Goal: Ask a question

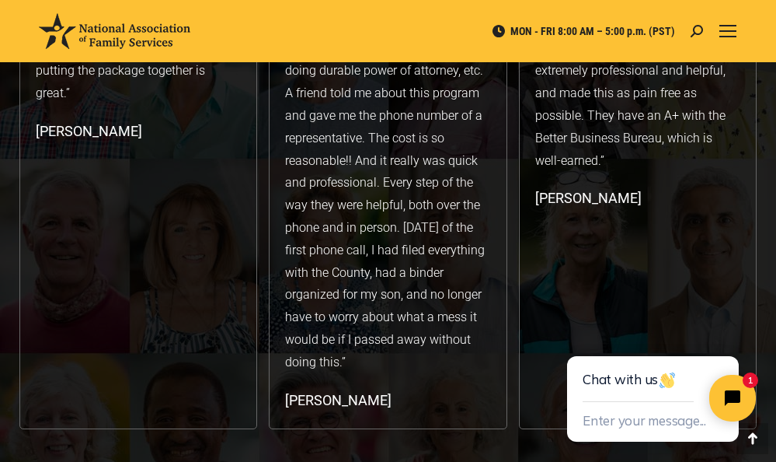
scroll to position [3031, 0]
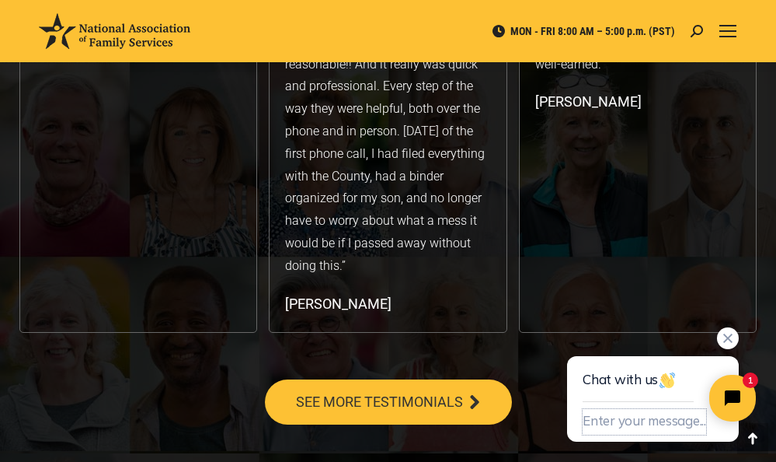
click at [694, 424] on button "Enter your message..." at bounding box center [645, 422] width 124 height 26
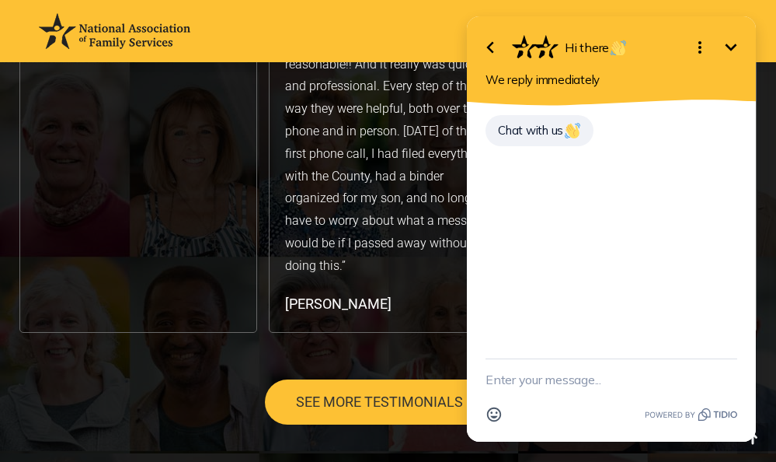
click at [570, 139] on div "Chat with us" at bounding box center [540, 130] width 108 height 31
click at [532, 164] on div "Chat with us" at bounding box center [612, 139] width 252 height 53
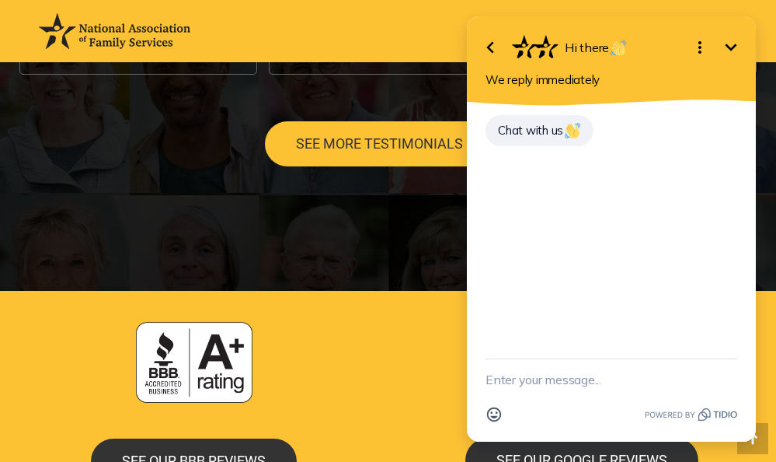
scroll to position [3341, 0]
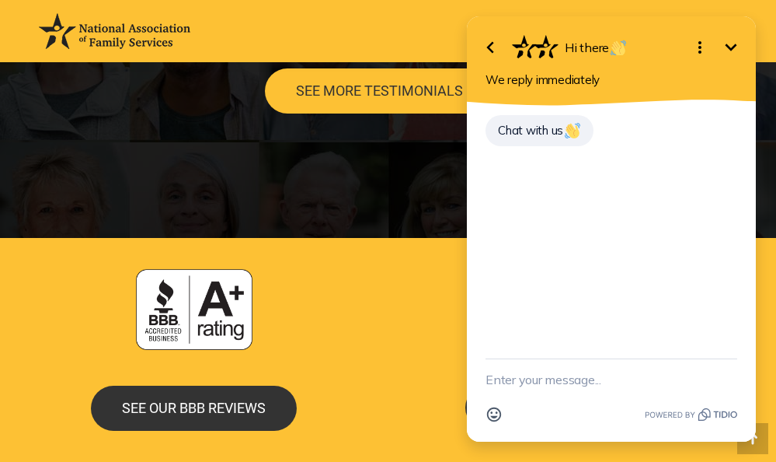
click at [616, 376] on textarea "New message" at bounding box center [612, 379] width 252 height 40
click at [616, 376] on textarea "Hi,I" at bounding box center [592, 379] width 213 height 40
drag, startPoint x: 572, startPoint y: 383, endPoint x: 568, endPoint y: 396, distance: 13.0
click at [572, 383] on textarea "Hi,I have been amember" at bounding box center [592, 379] width 213 height 40
click at [634, 383] on textarea "Hi,I have been a member" at bounding box center [592, 379] width 213 height 40
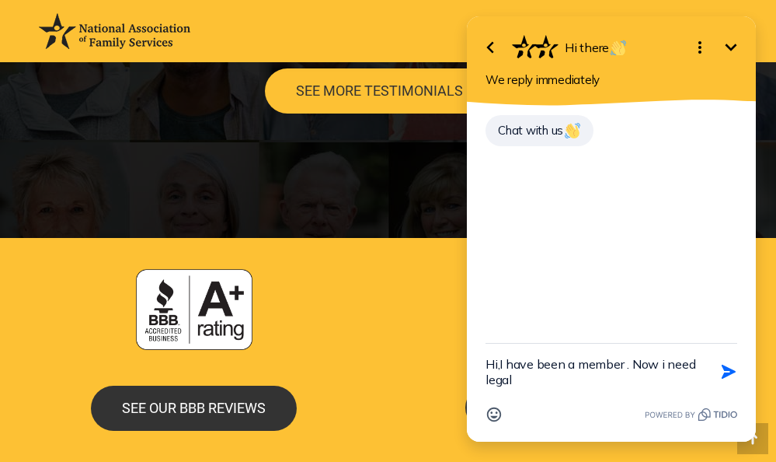
click at [669, 401] on div "Emoji" at bounding box center [612, 414] width 252 height 30
click at [523, 379] on textarea "Hi,I have been a member . Now i need legal" at bounding box center [592, 371] width 213 height 56
drag, startPoint x: 630, startPoint y: 382, endPoint x: 627, endPoint y: 436, distance: 53.7
click at [630, 390] on textarea "Hi,I have been a member . Now i need legal advice regarding my husband's" at bounding box center [592, 371] width 213 height 56
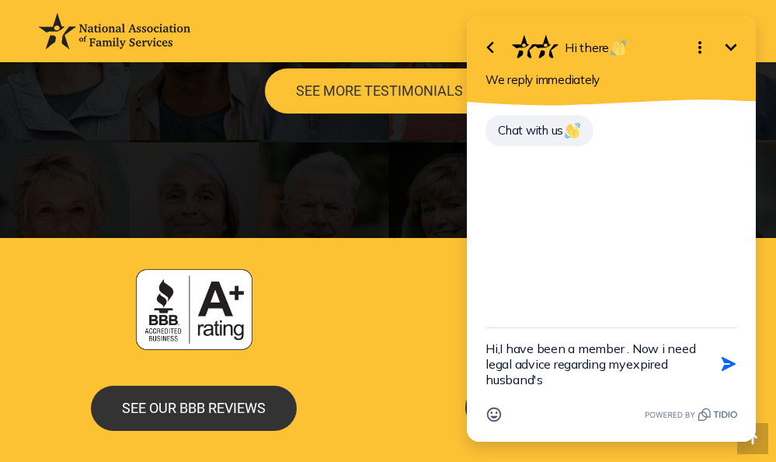
drag, startPoint x: 630, startPoint y: 369, endPoint x: 624, endPoint y: 381, distance: 13.2
click at [629, 370] on textarea "Hi,I have been a member . Now i need legal advice regarding myexpired husband's" at bounding box center [592, 363] width 213 height 71
click at [556, 374] on textarea "Hi,I have been a member . Now i need legal advice regarding my expired husband's" at bounding box center [592, 363] width 213 height 71
click at [558, 382] on textarea "Hi,I have been a member . Now i need legal advice regarding my expired husband's" at bounding box center [592, 363] width 213 height 71
click at [561, 385] on textarea "Hi,I have been a member . Now i need legal advice regarding my expired husband's" at bounding box center [592, 363] width 213 height 71
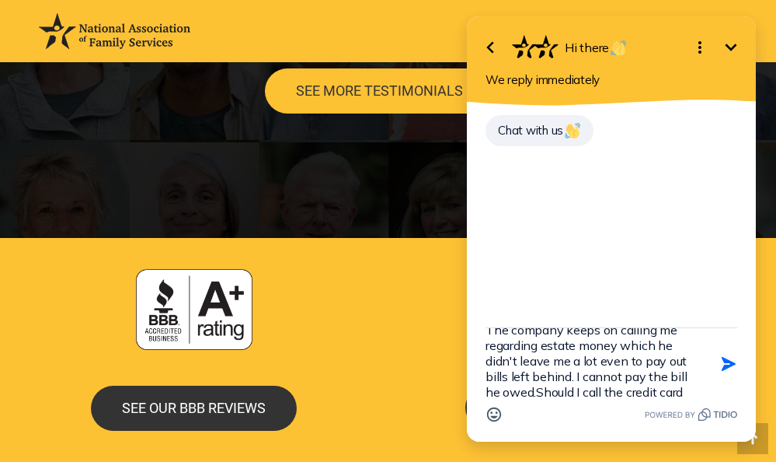
scroll to position [81, 0]
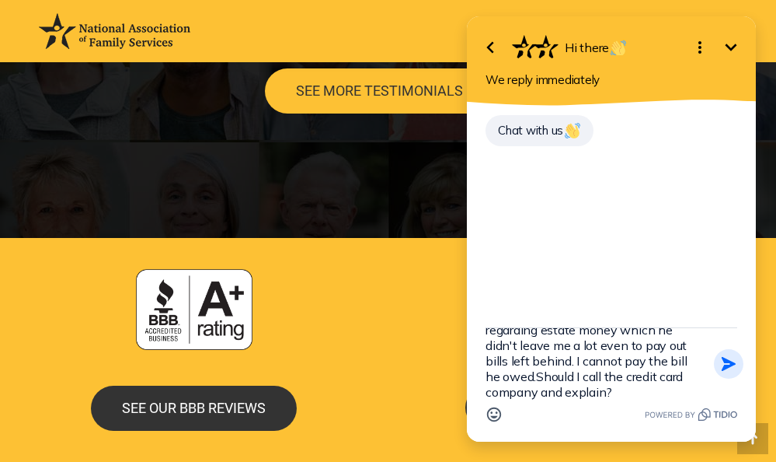
type textarea "Hi,I have been a member . Now i need legal advice r egarding my expired husband…"
click at [730, 366] on icon "button" at bounding box center [729, 364] width 14 height 14
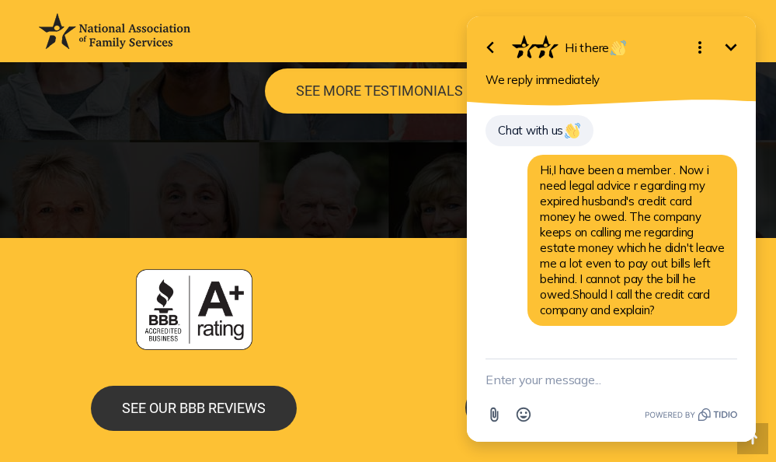
scroll to position [0, 0]
drag, startPoint x: 767, startPoint y: 218, endPoint x: 761, endPoint y: 281, distance: 64.0
click at [761, 281] on html "Go back Hi there Minimize Open options We reply immediately Chat with us Hi,I h…" at bounding box center [611, 231] width 329 height 462
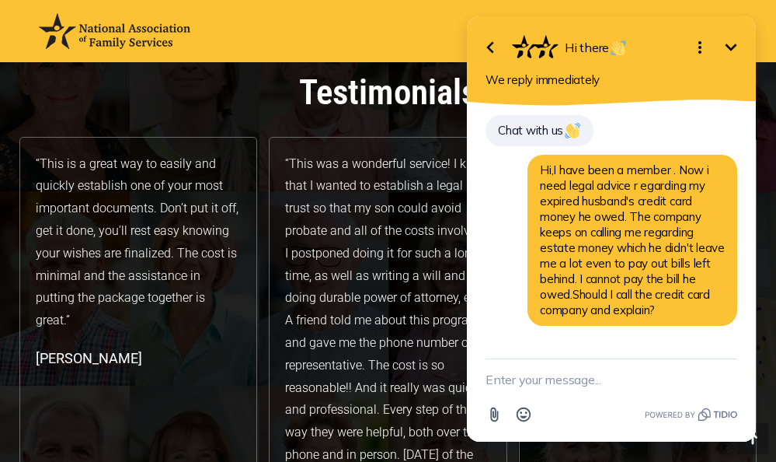
scroll to position [74, 0]
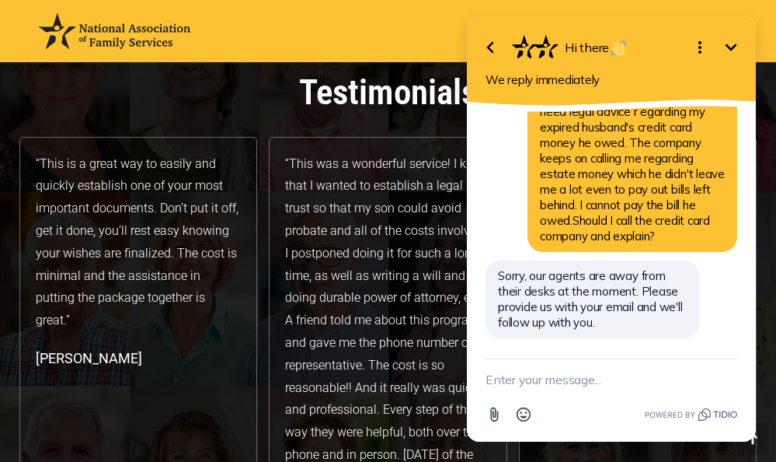
click at [595, 394] on textarea "New message" at bounding box center [612, 379] width 252 height 40
type textarea "o"
type textarea "Okay, thank you."
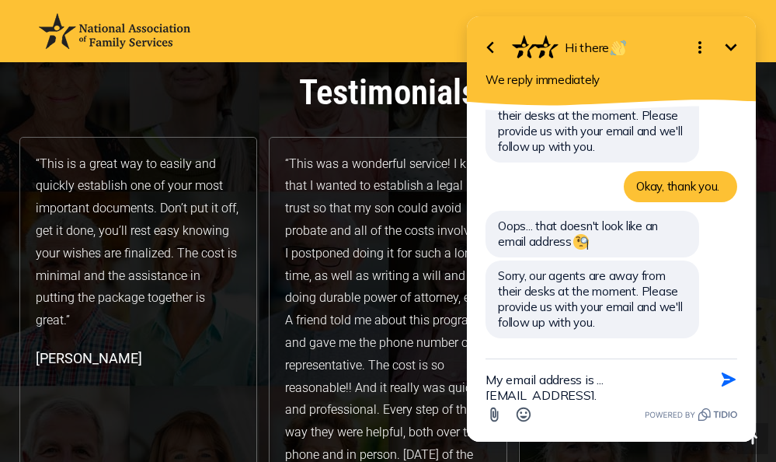
scroll to position [266, 0]
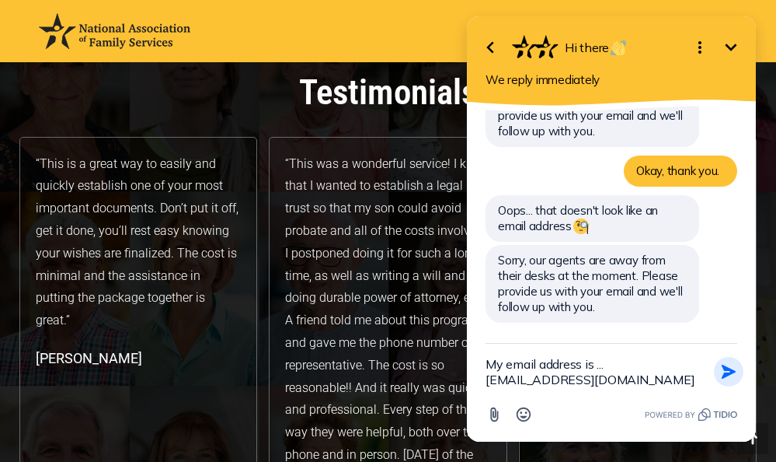
type textarea "My email address is ...[EMAIL_ADDRESS][DOMAIN_NAME]"
click at [733, 369] on icon "button" at bounding box center [729, 371] width 14 height 14
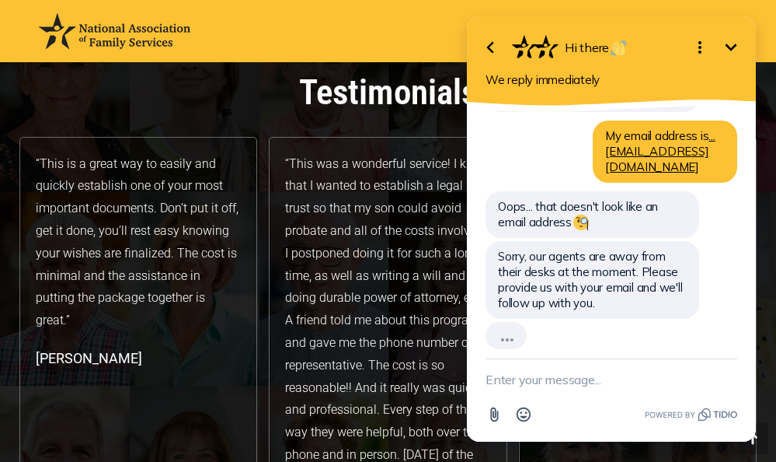
scroll to position [441, 0]
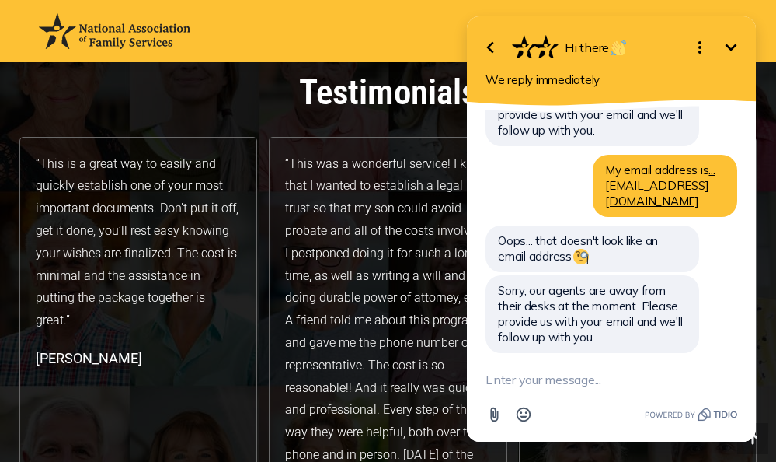
click at [547, 376] on textarea "New message" at bounding box center [612, 379] width 252 height 40
type textarea "[EMAIL_ADDRESS][DOMAIN_NAME]"
click at [731, 375] on icon "button" at bounding box center [728, 379] width 17 height 17
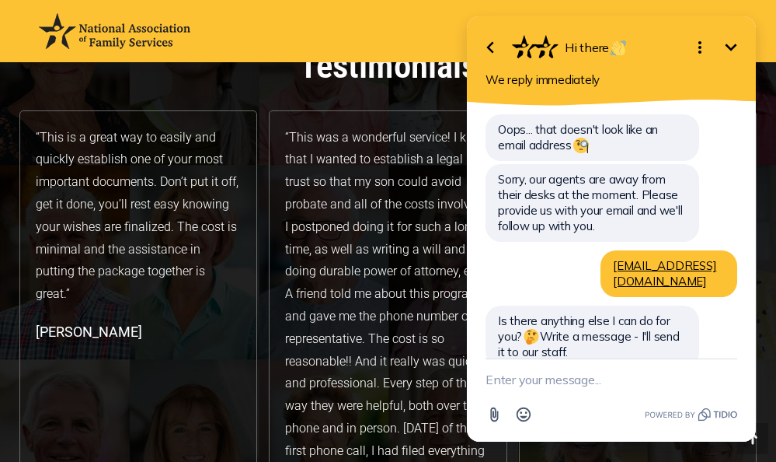
scroll to position [2707, 0]
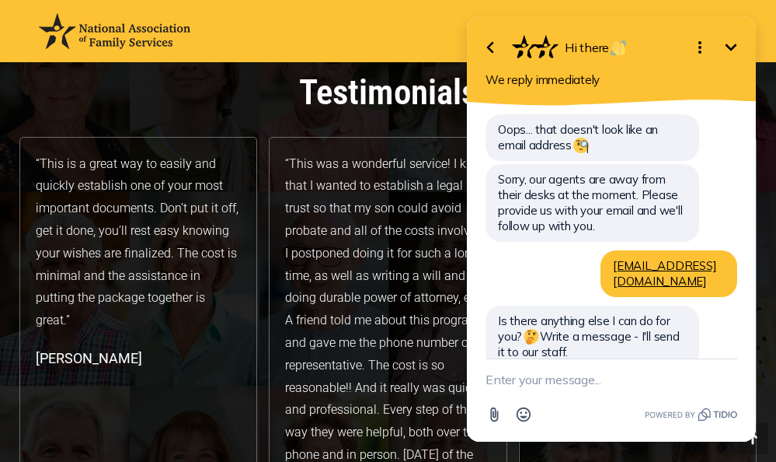
drag, startPoint x: 520, startPoint y: 376, endPoint x: 524, endPoint y: 385, distance: 9.4
click at [521, 378] on textarea "New message" at bounding box center [612, 379] width 252 height 40
click at [490, 382] on textarea "i need advice" at bounding box center [592, 379] width 213 height 40
click at [566, 382] on textarea "I need advice" at bounding box center [592, 379] width 213 height 40
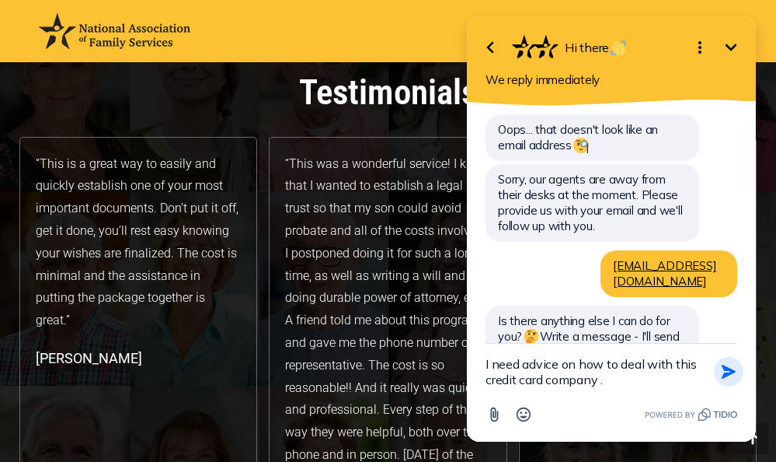
type textarea "I need advice on how to deal with this credit card company ."
click at [731, 378] on icon "button" at bounding box center [728, 371] width 17 height 17
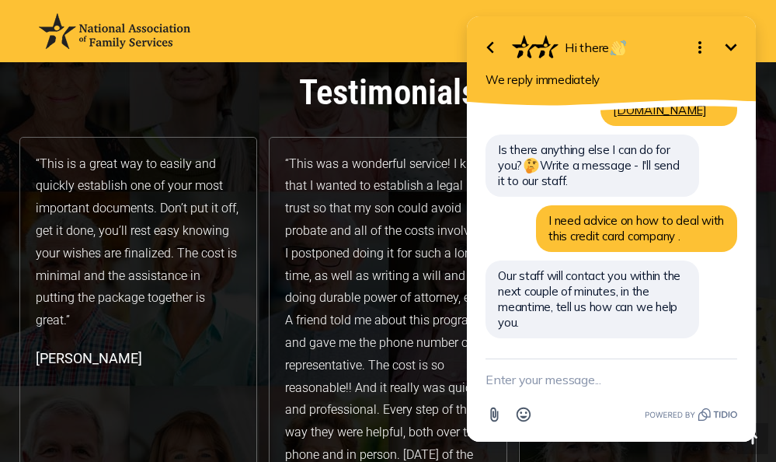
scroll to position [694, 0]
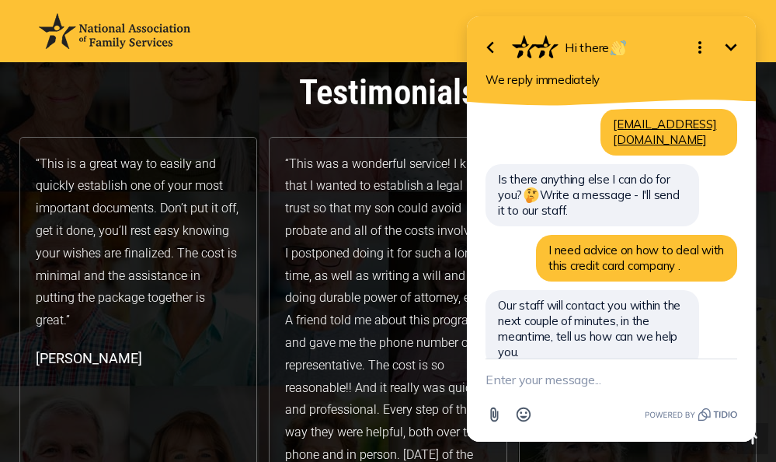
click at [533, 393] on textarea "New message" at bounding box center [612, 379] width 252 height 40
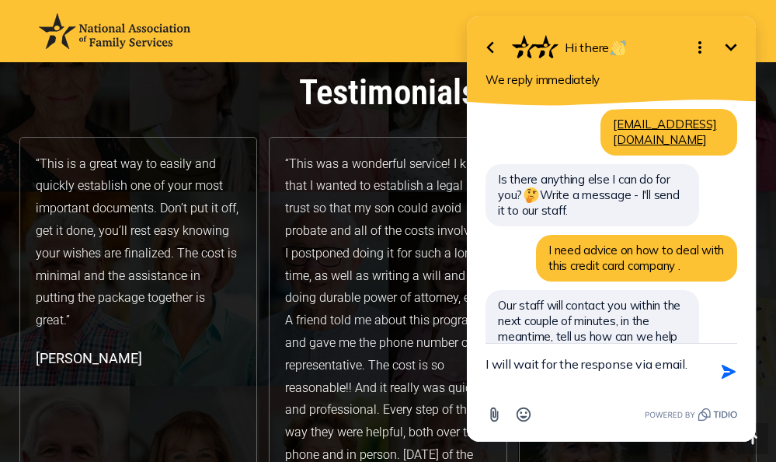
drag, startPoint x: 486, startPoint y: 362, endPoint x: 503, endPoint y: 396, distance: 37.5
click at [487, 364] on textarea "I will wait for the response via email." at bounding box center [592, 371] width 213 height 56
click at [564, 382] on textarea "Thank you. will wait for the response via email." at bounding box center [592, 371] width 213 height 56
type textarea "Thank you. will wait for the response via email."
click at [727, 369] on icon "button" at bounding box center [729, 371] width 14 height 14
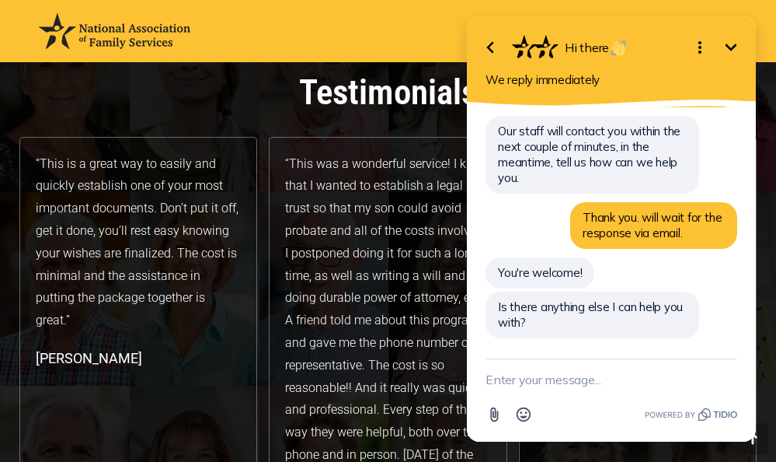
scroll to position [838, 0]
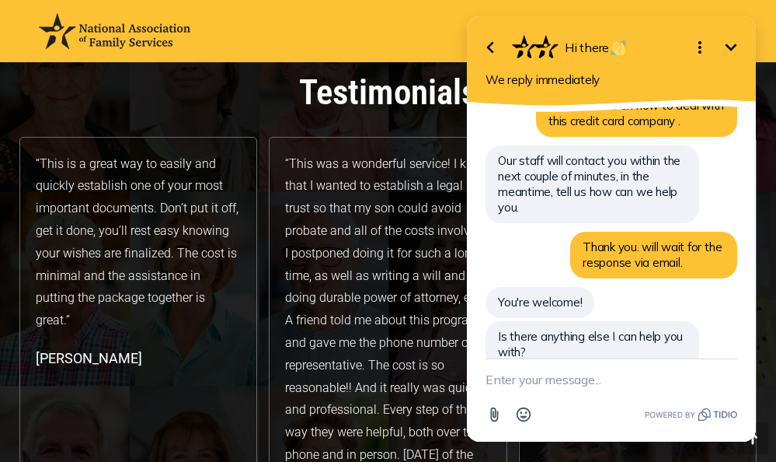
click at [561, 405] on div "Attachment Emoji" at bounding box center [612, 414] width 252 height 30
click at [506, 380] on textarea "New message" at bounding box center [612, 379] width 252 height 40
type textarea "Nothing for now."
click at [730, 378] on icon "button" at bounding box center [729, 379] width 14 height 14
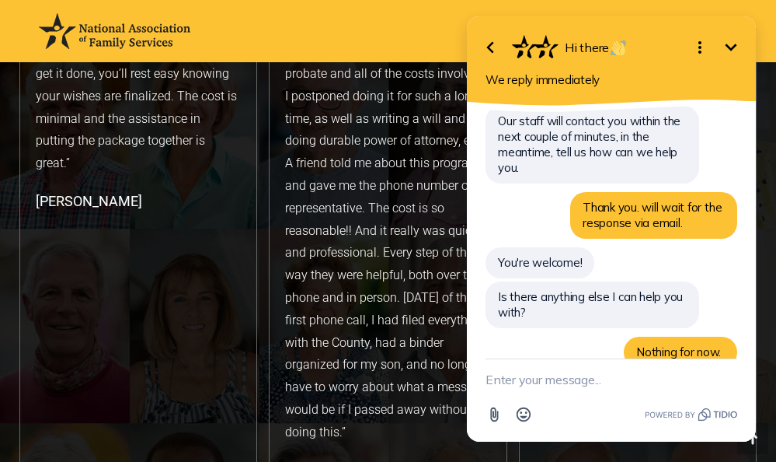
scroll to position [2940, 0]
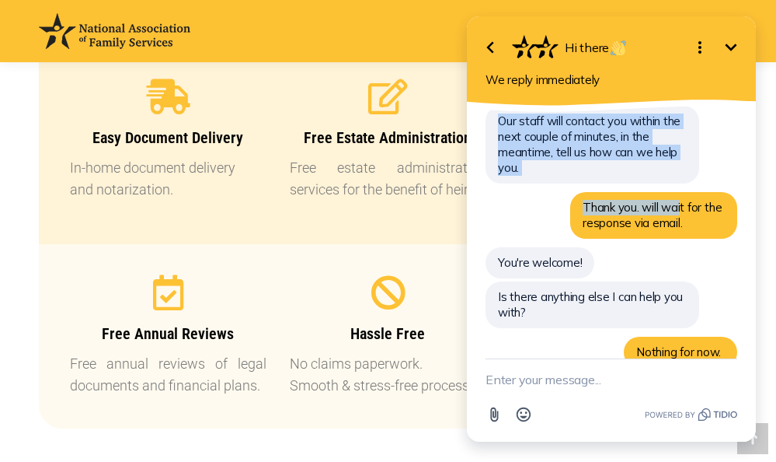
scroll to position [2005, 0]
